Goal: Submit feedback/report problem

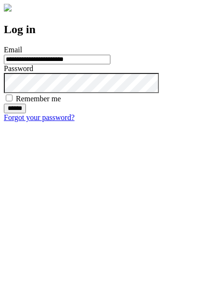
type input "**********"
click at [26, 113] on input "******" at bounding box center [15, 109] width 22 height 10
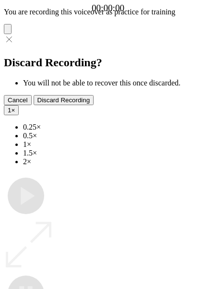
type input "**********"
